Goal: Transaction & Acquisition: Obtain resource

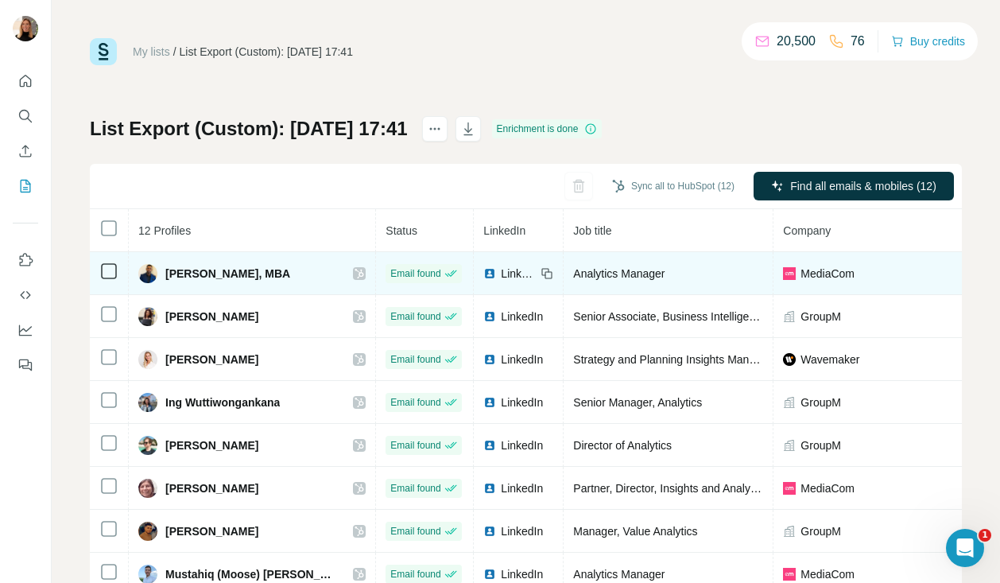
click at [416, 269] on td "Email found" at bounding box center [425, 273] width 98 height 43
click at [355, 276] on icon at bounding box center [360, 273] width 10 height 13
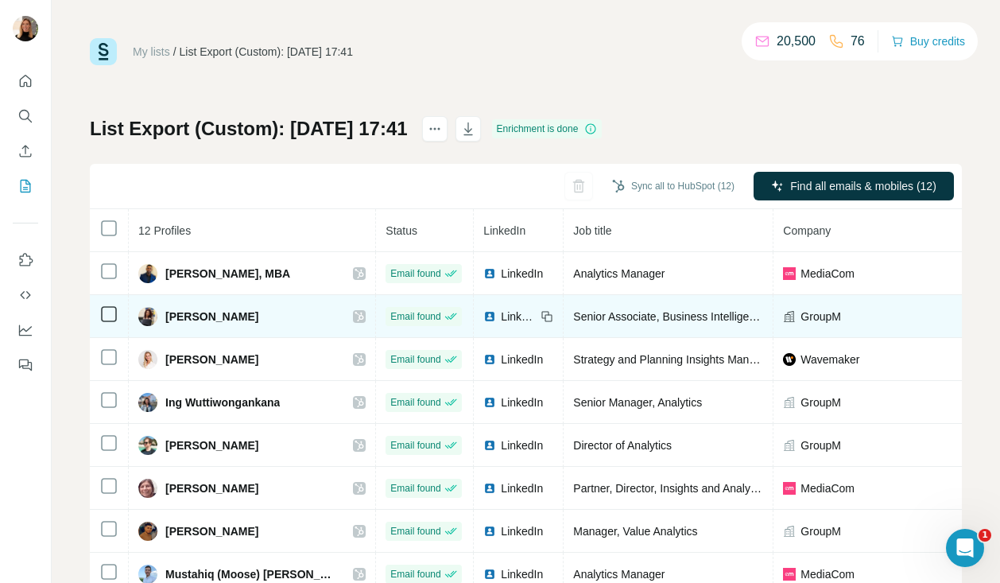
click at [355, 320] on icon at bounding box center [359, 317] width 9 height 10
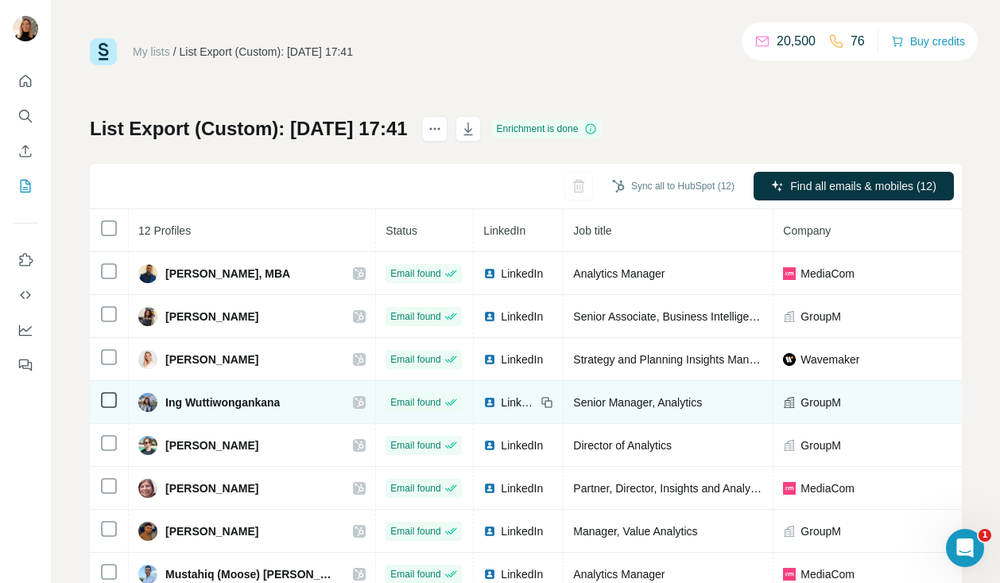
click at [355, 399] on icon at bounding box center [360, 402] width 10 height 13
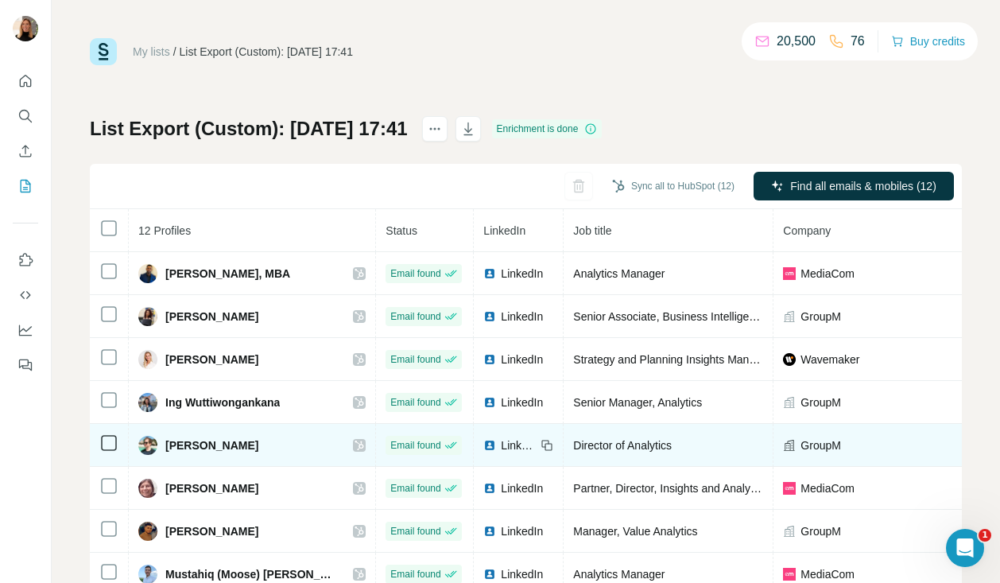
click at [355, 448] on icon at bounding box center [359, 445] width 9 height 10
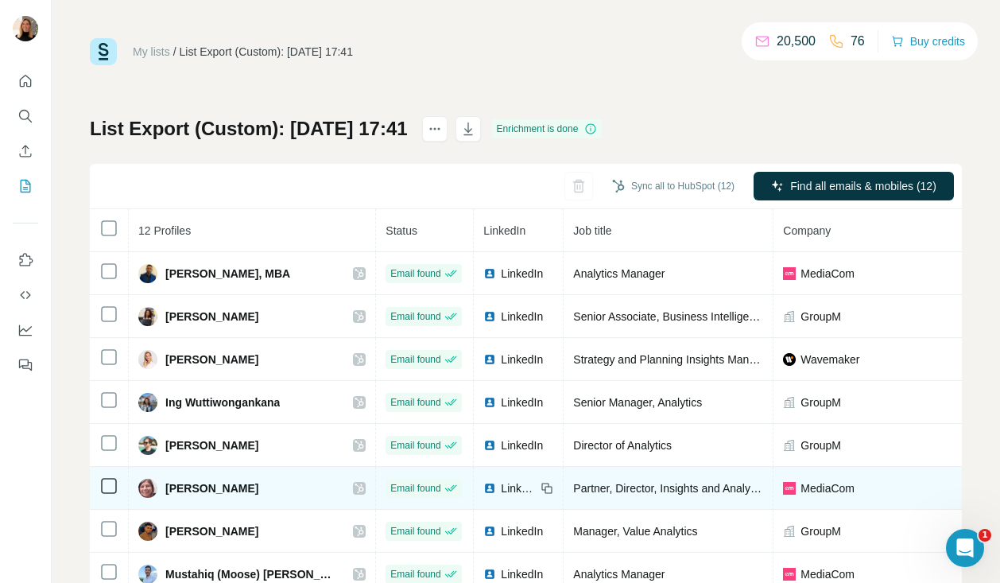
click at [307, 476] on td "Jessica Bryan" at bounding box center [252, 488] width 247 height 43
click at [355, 487] on icon at bounding box center [360, 488] width 10 height 13
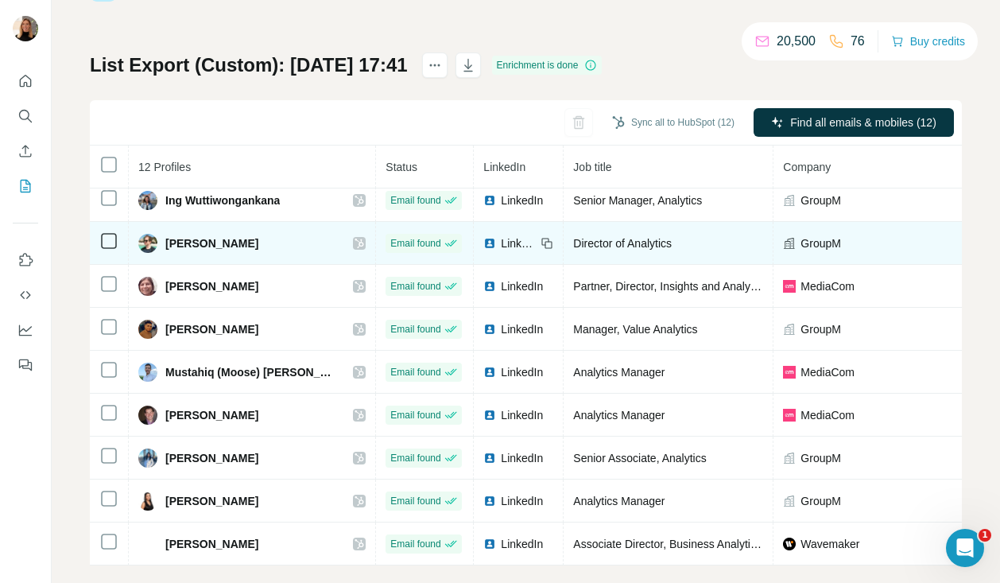
scroll to position [84, 0]
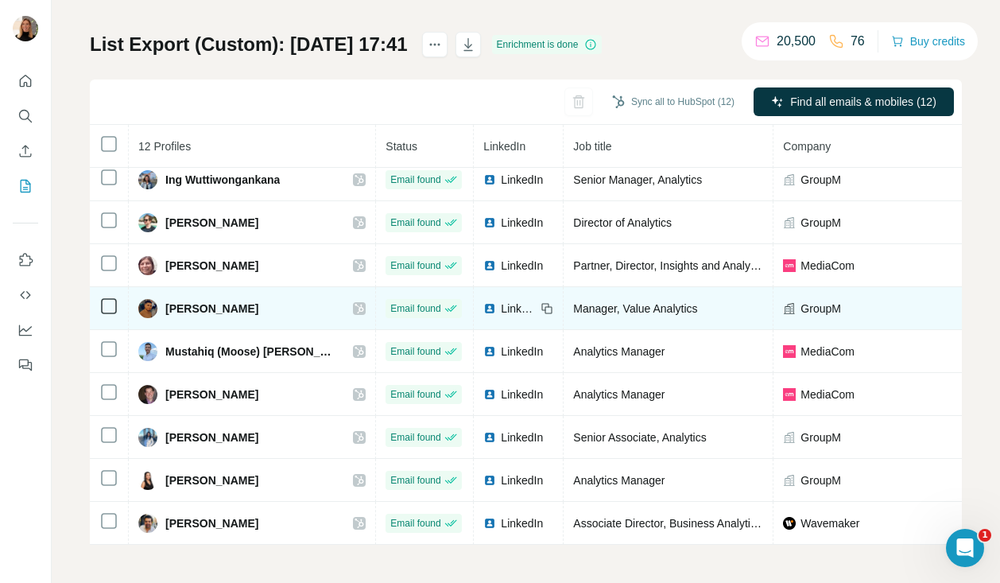
click at [355, 310] on icon at bounding box center [359, 309] width 9 height 10
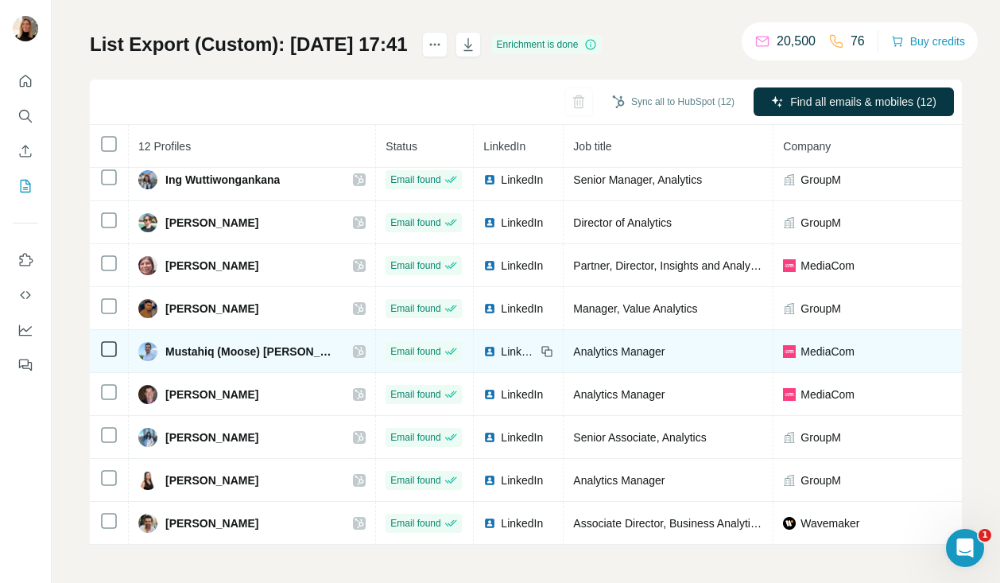
click at [355, 351] on icon at bounding box center [359, 352] width 9 height 10
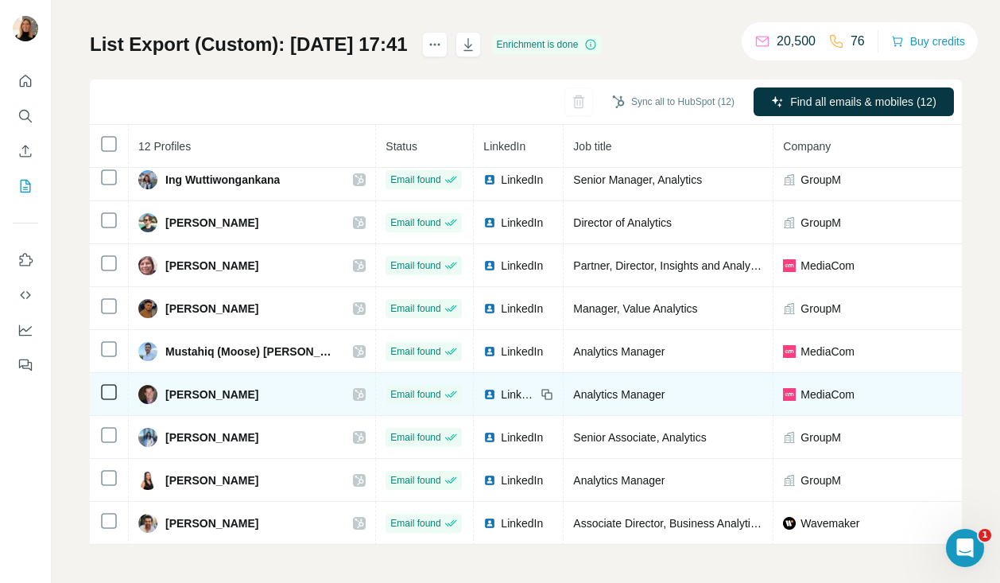
click at [355, 388] on icon at bounding box center [360, 394] width 10 height 13
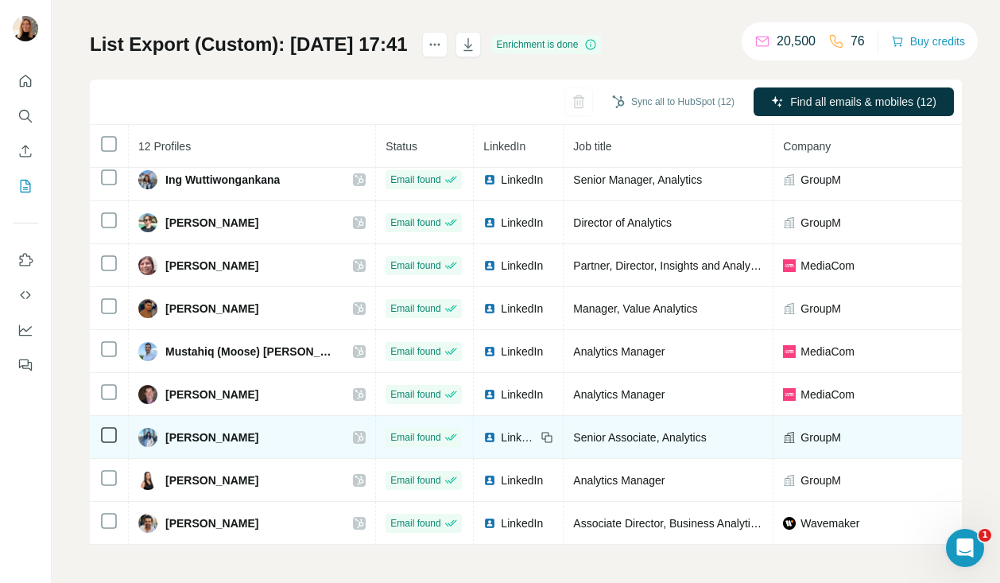
click at [355, 436] on icon at bounding box center [360, 437] width 10 height 13
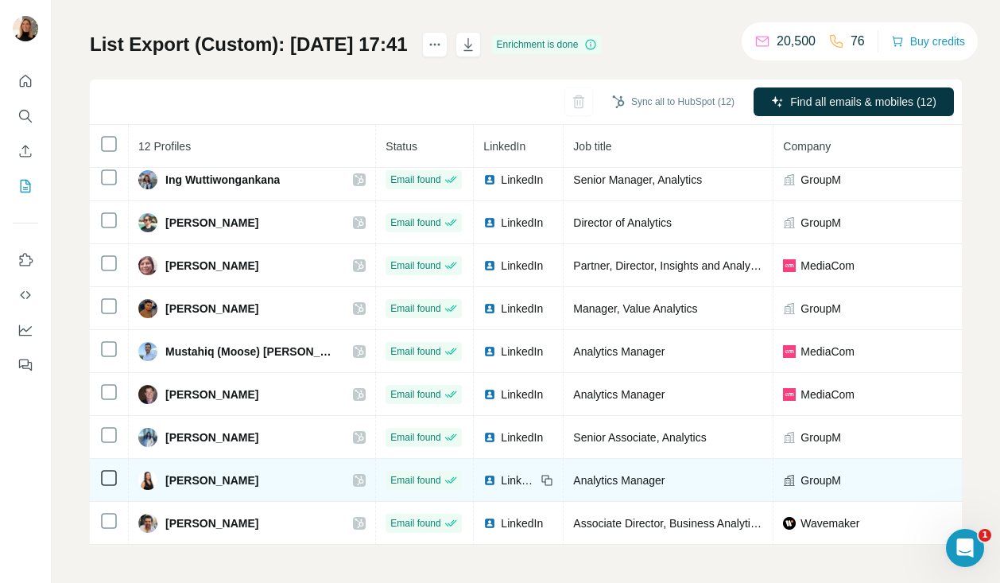
click at [355, 475] on icon at bounding box center [360, 480] width 10 height 13
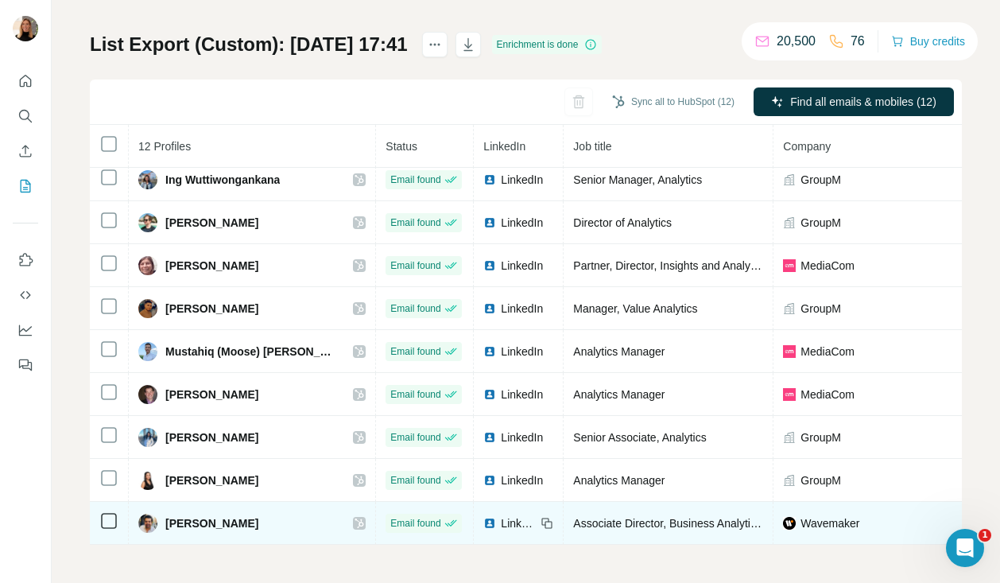
click at [355, 517] on icon at bounding box center [360, 523] width 10 height 13
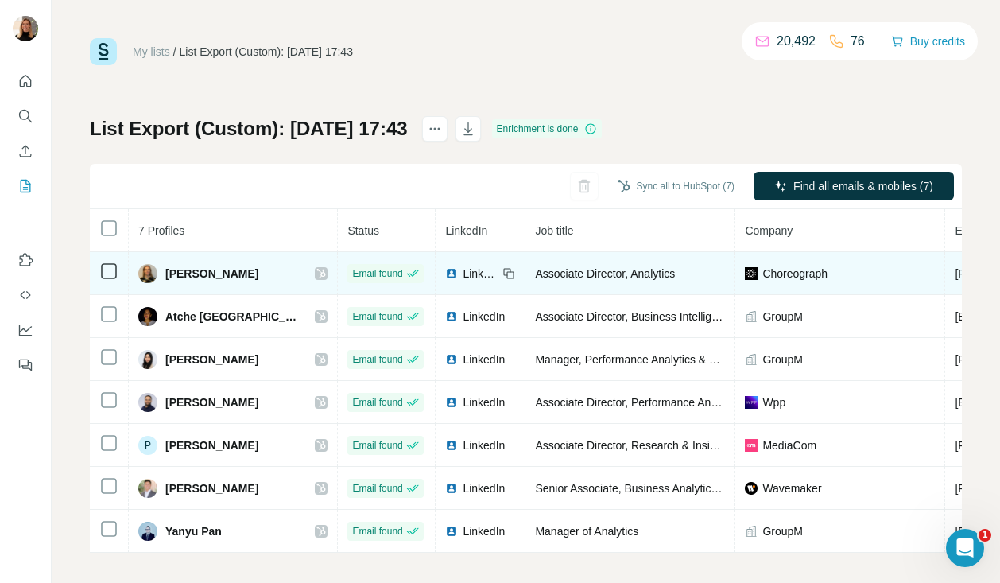
click at [317, 273] on icon at bounding box center [321, 274] width 9 height 10
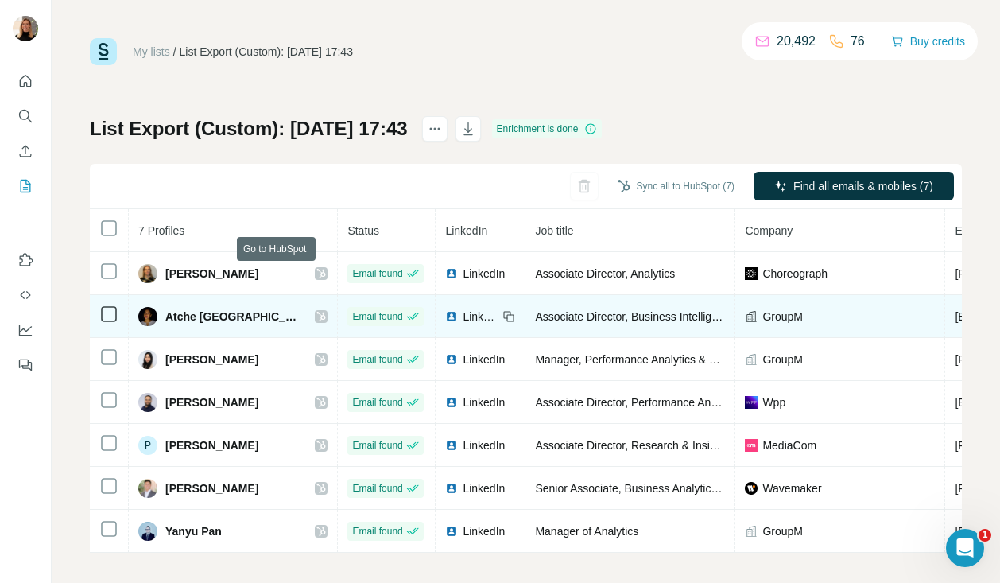
click at [316, 316] on icon at bounding box center [321, 316] width 10 height 13
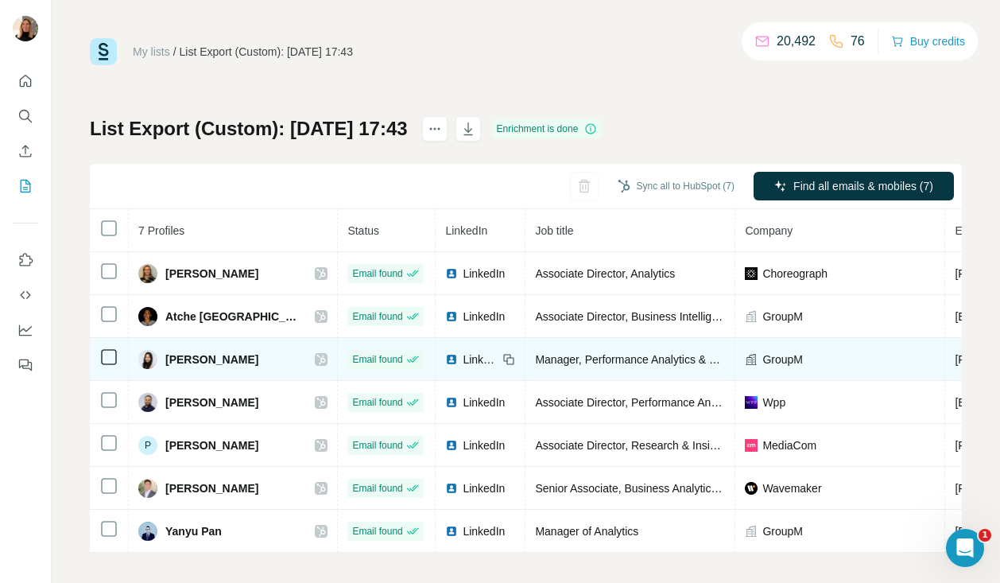
click at [276, 365] on div "Jenny Wu" at bounding box center [232, 359] width 189 height 19
click at [317, 361] on icon at bounding box center [321, 360] width 9 height 10
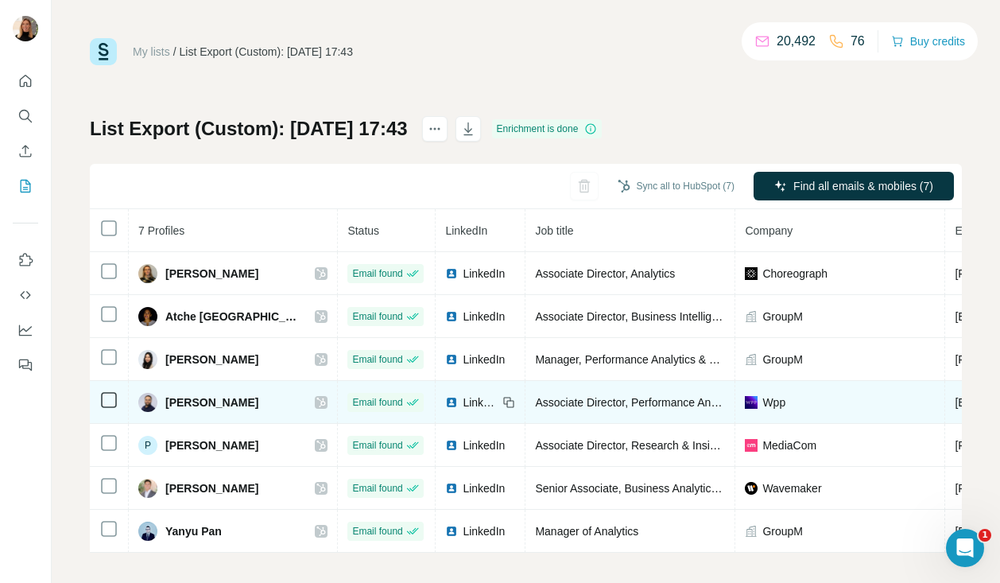
click at [316, 401] on icon at bounding box center [321, 402] width 10 height 13
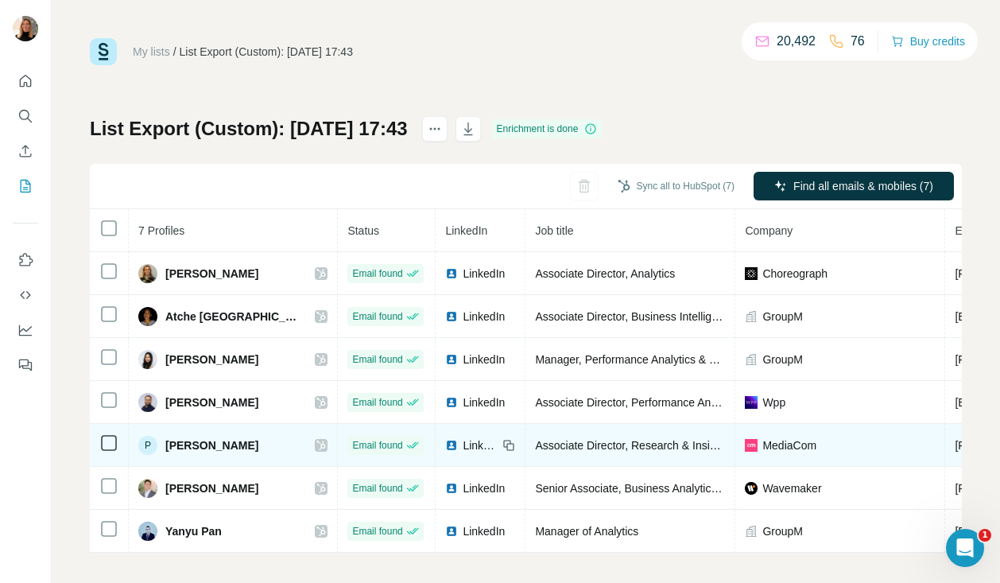
click at [316, 440] on icon at bounding box center [321, 445] width 10 height 13
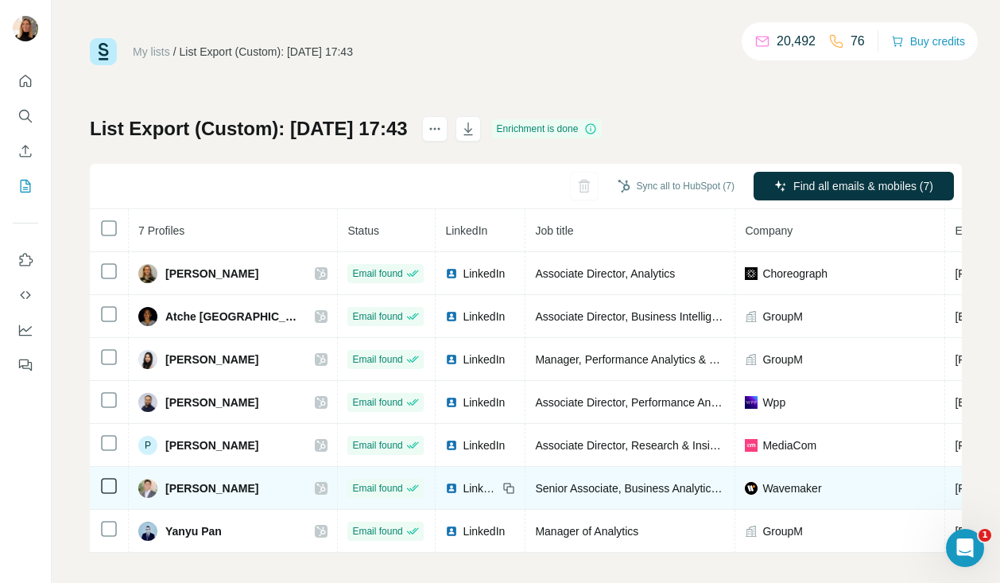
click at [278, 479] on div "Steven Miao" at bounding box center [232, 488] width 189 height 19
click at [316, 492] on icon at bounding box center [321, 488] width 10 height 13
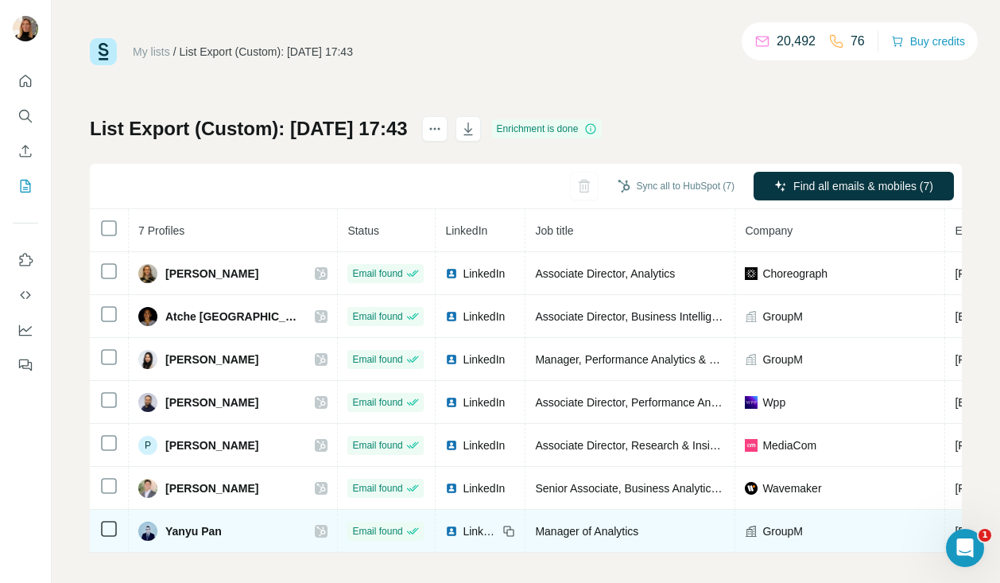
click at [316, 534] on icon at bounding box center [321, 531] width 10 height 13
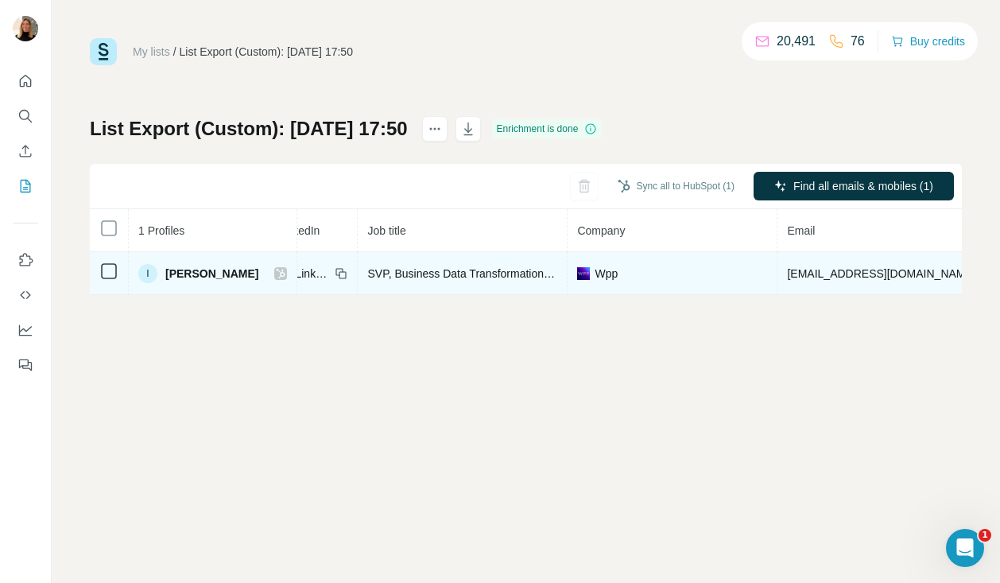
scroll to position [0, 400]
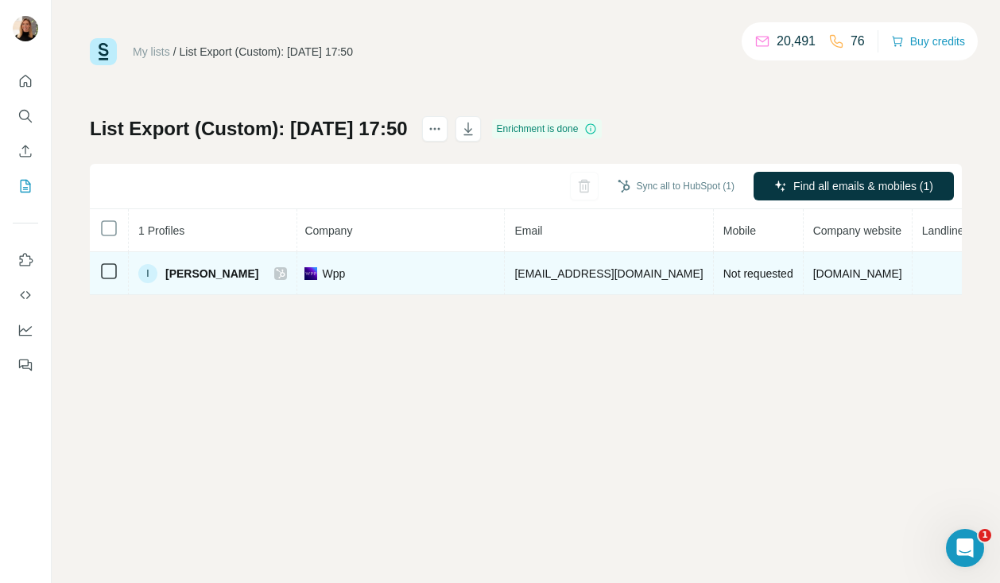
click at [593, 281] on td "[EMAIL_ADDRESS][DOMAIN_NAME]" at bounding box center [609, 273] width 208 height 43
click at [593, 281] on td "ilane.zivitofsky@wpp.com" at bounding box center [609, 273] width 208 height 43
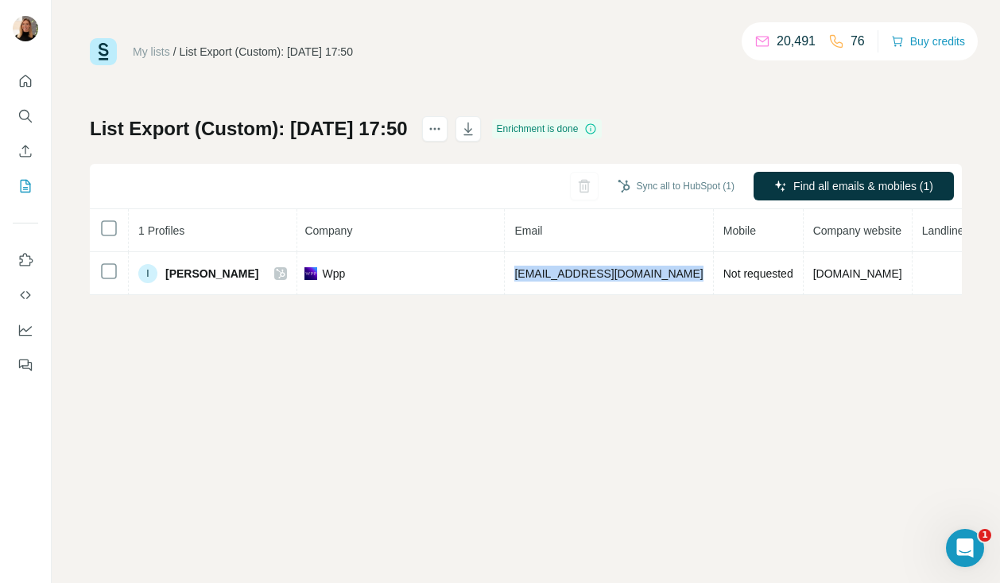
copy span "ilane.zivitofsky@wpp.com"
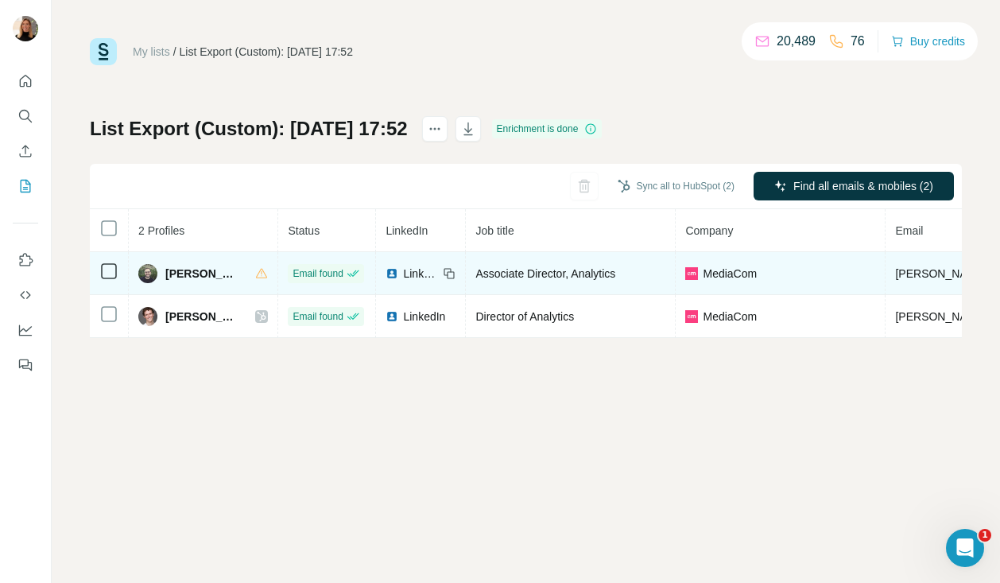
scroll to position [0, 463]
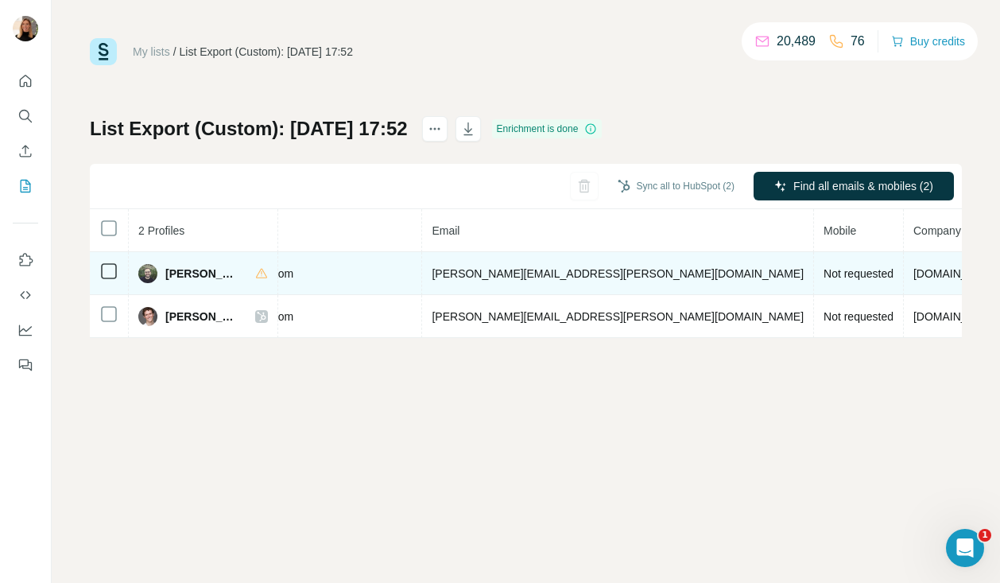
click at [452, 274] on span "tim.mrugala@essencemediacom.com" at bounding box center [618, 273] width 372 height 13
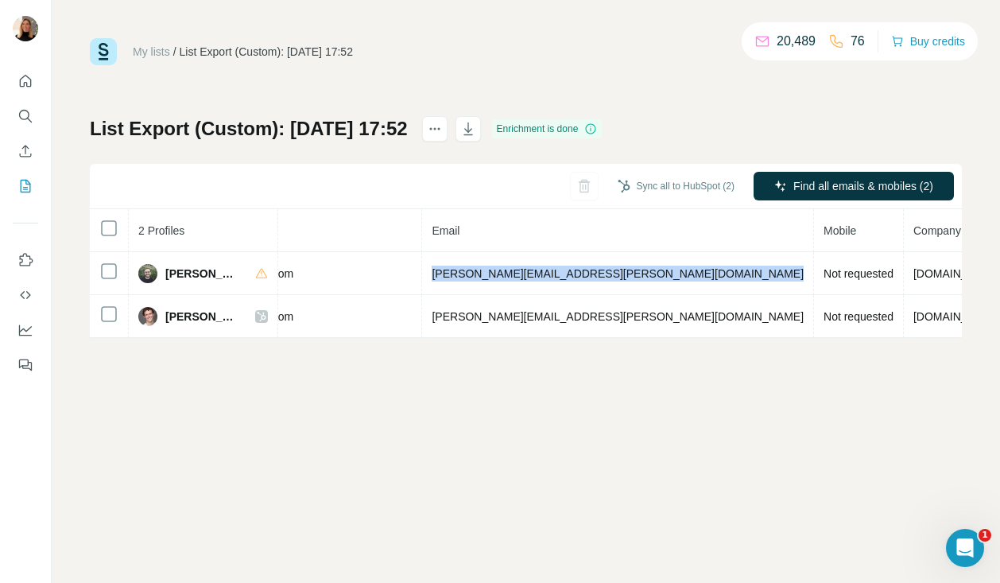
copy span "tim.mrugala@essencemediacom.com"
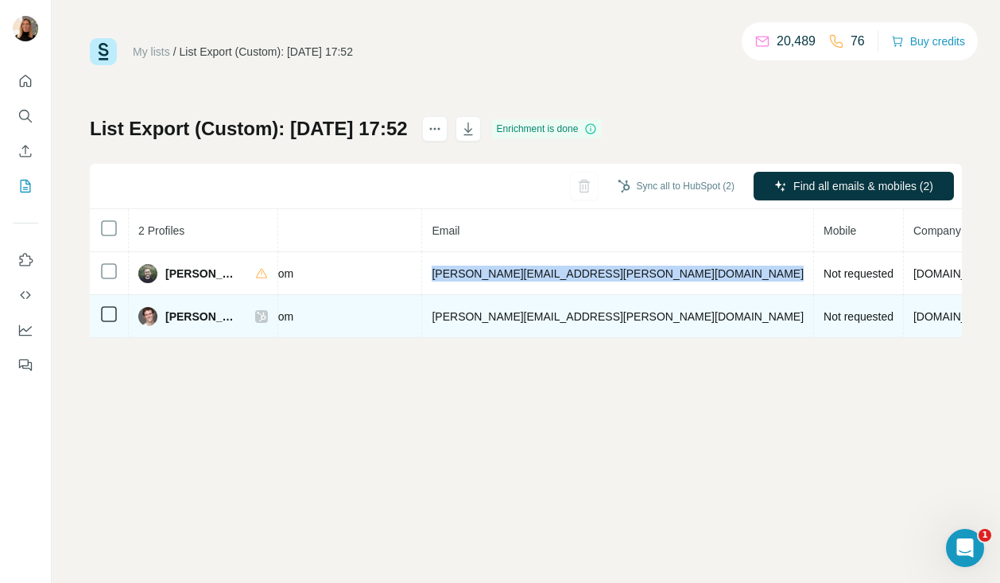
click at [488, 312] on span "william.kean@essencemediacom.com" at bounding box center [618, 316] width 372 height 13
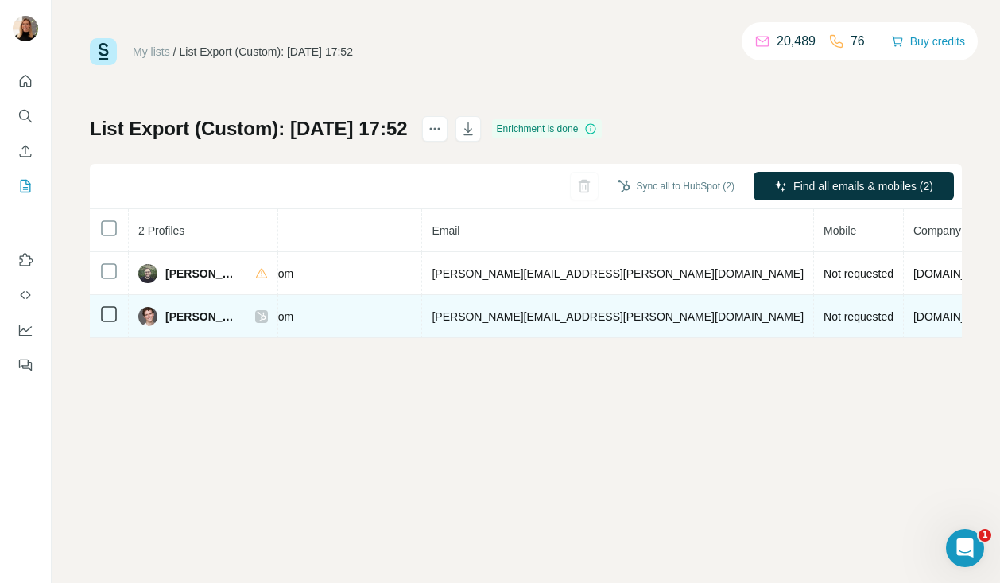
click at [488, 312] on span "william.kean@essencemediacom.com" at bounding box center [618, 316] width 372 height 13
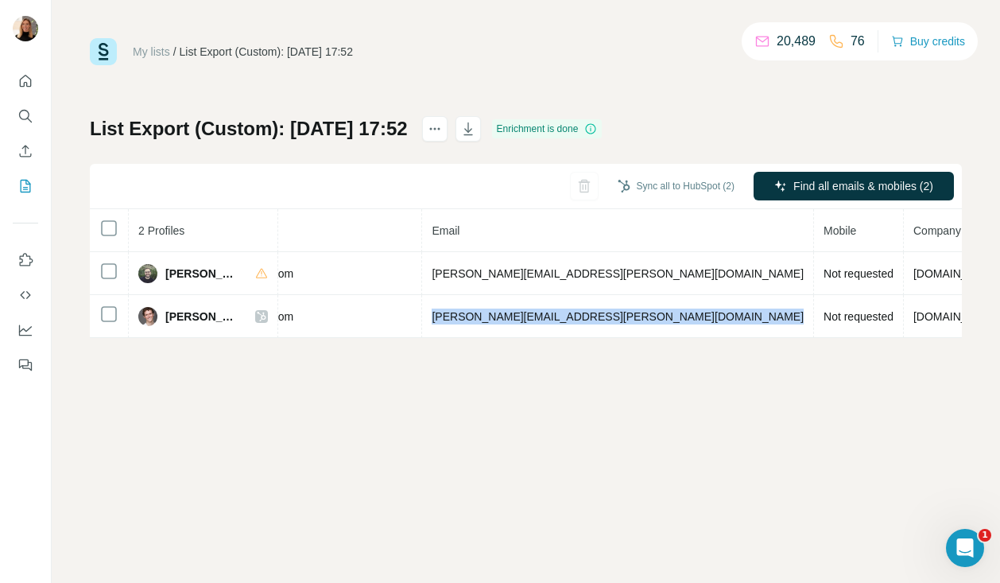
copy span "william.kean@essencemediacom.com"
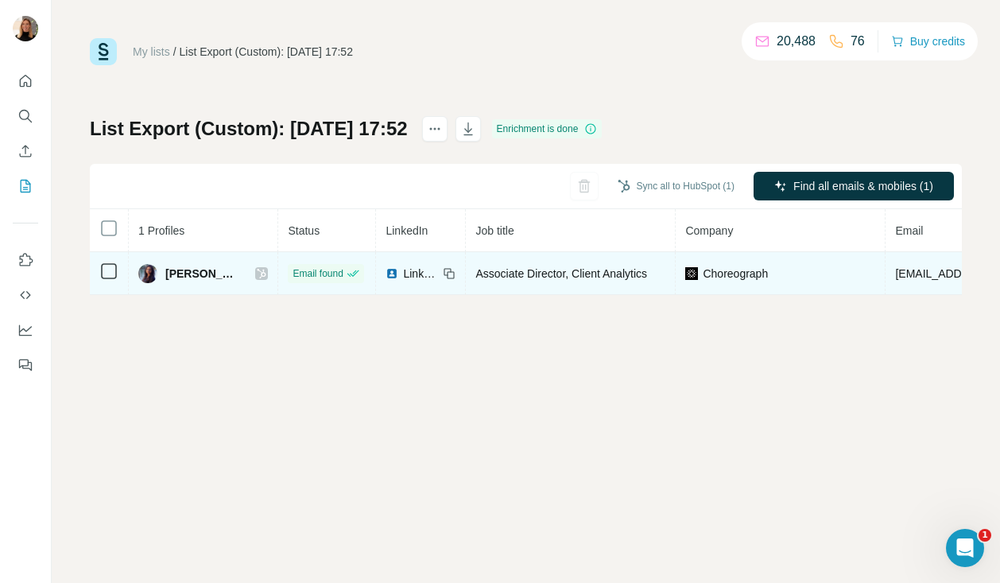
click at [900, 268] on span "[EMAIL_ADDRESS][DOMAIN_NAME]" at bounding box center [989, 273] width 188 height 13
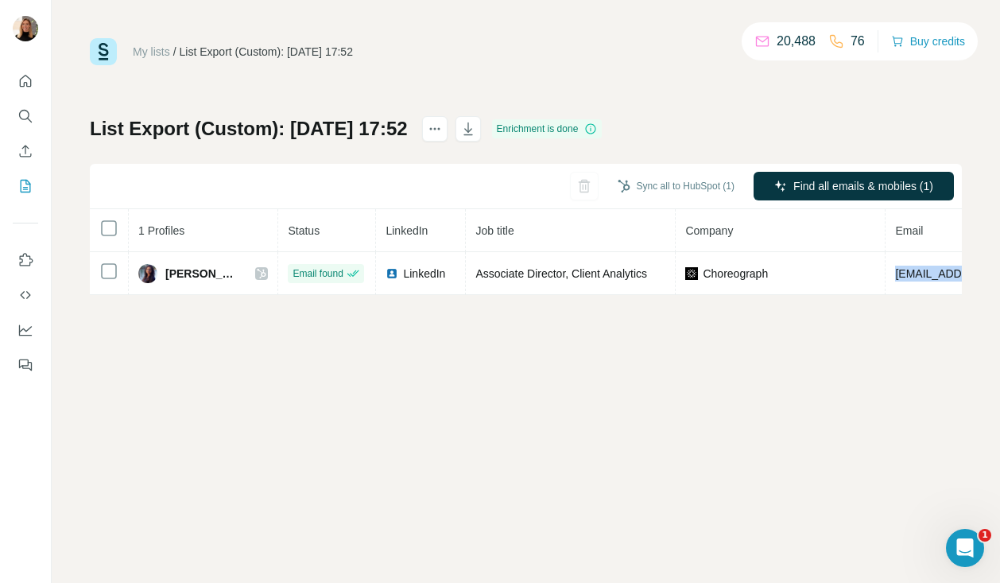
copy span "[EMAIL_ADDRESS][DOMAIN_NAME]"
